Goal: Find specific page/section: Find specific page/section

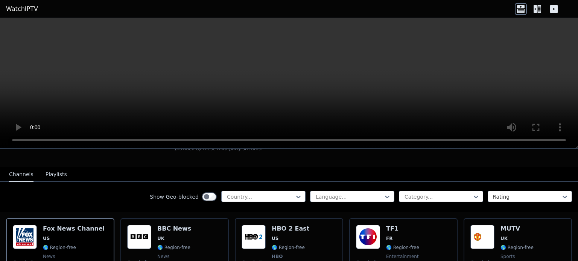
scroll to position [64, 0]
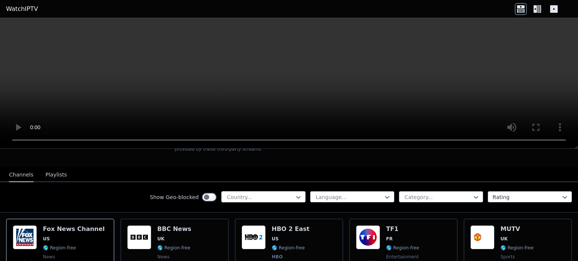
click at [247, 194] on div at bounding box center [260, 198] width 68 height 8
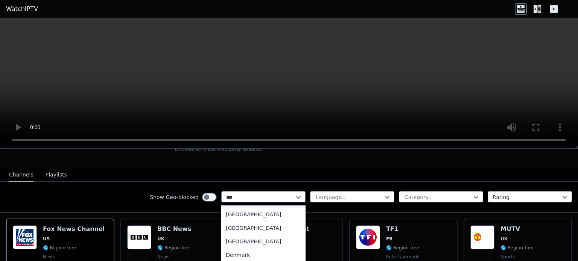
scroll to position [0, 0]
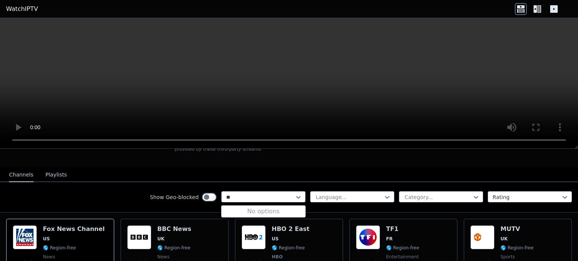
type input "*"
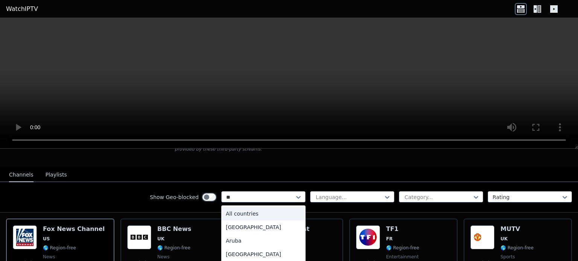
type input "***"
click at [248, 234] on div "[GEOGRAPHIC_DATA]" at bounding box center [263, 241] width 84 height 14
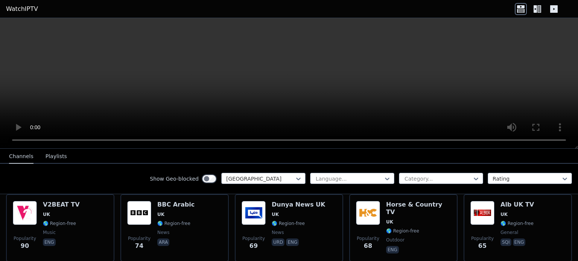
scroll to position [469, 0]
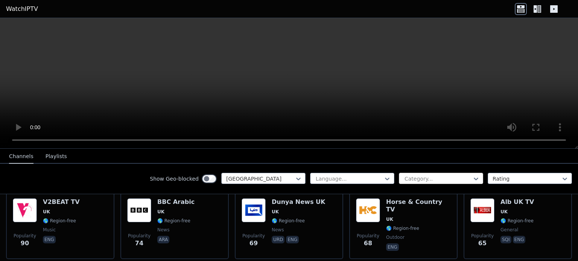
click at [406, 181] on div at bounding box center [438, 179] width 68 height 8
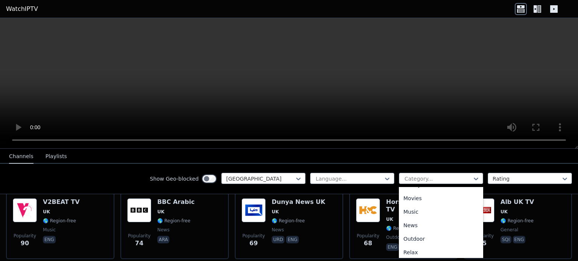
scroll to position [297, 0]
click at [414, 218] on div "Sports" at bounding box center [441, 224] width 84 height 14
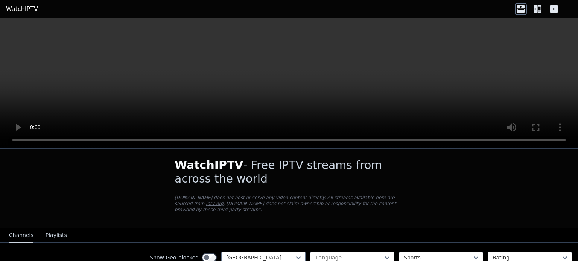
scroll to position [2, 0]
